Goal: Navigation & Orientation: Go to known website

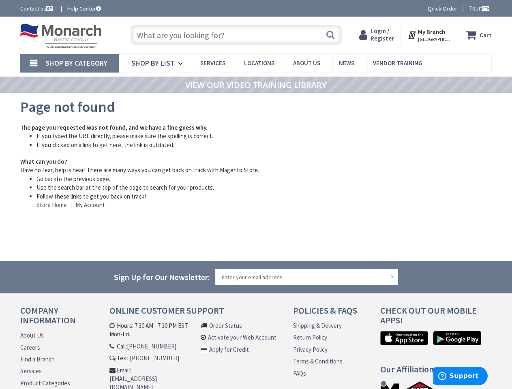
click at [256, 195] on li "Follow these links to get you back on track! Store Home | My Account" at bounding box center [224, 200] width 376 height 17
click at [478, 8] on span "Tour" at bounding box center [479, 8] width 21 height 8
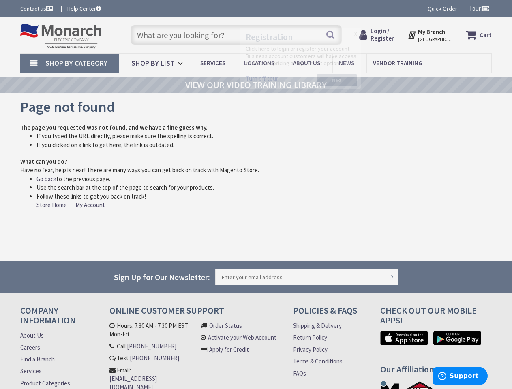
click at [485, 8] on div at bounding box center [256, 194] width 512 height 389
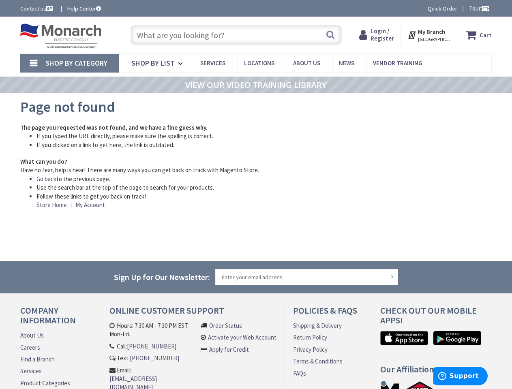
click at [430, 35] on strong "My Branch" at bounding box center [431, 32] width 27 height 8
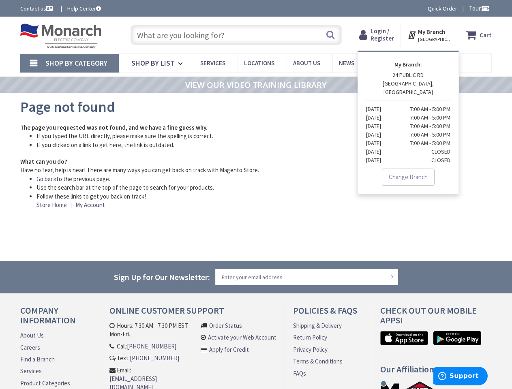
click at [69, 63] on span "Shop By Category" at bounding box center [76, 62] width 62 height 9
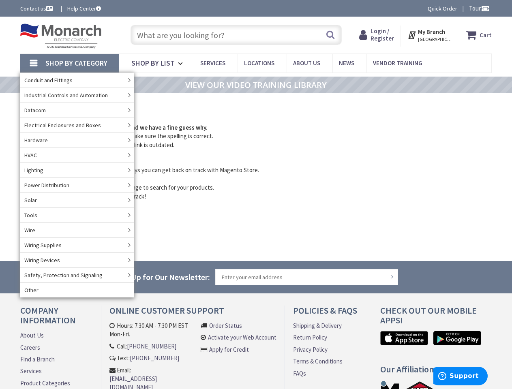
click at [47, 179] on link "Power Distribution" at bounding box center [76, 184] width 113 height 15
click at [256, 277] on input "Sign Up for Our Newsletter:" at bounding box center [306, 277] width 183 height 16
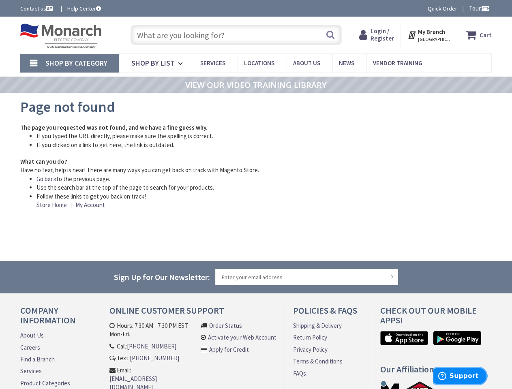
click at [460, 376] on span "Support" at bounding box center [463, 375] width 29 height 7
